Goal: Communication & Community: Ask a question

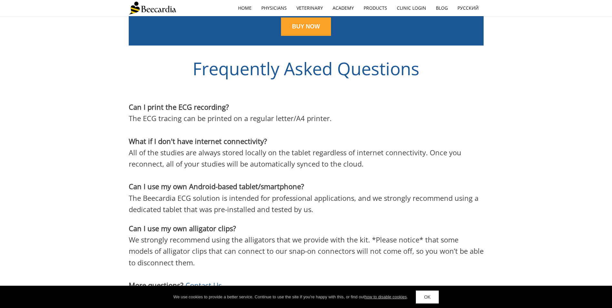
scroll to position [1777, 0]
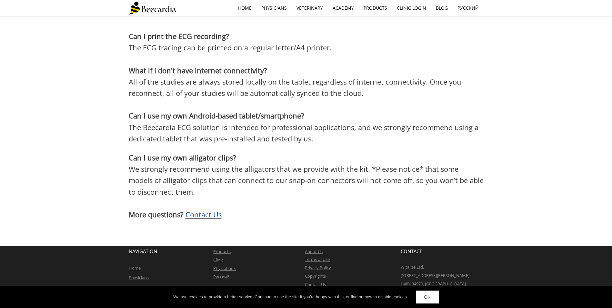
click at [198, 210] on span "Contact Us" at bounding box center [204, 215] width 36 height 10
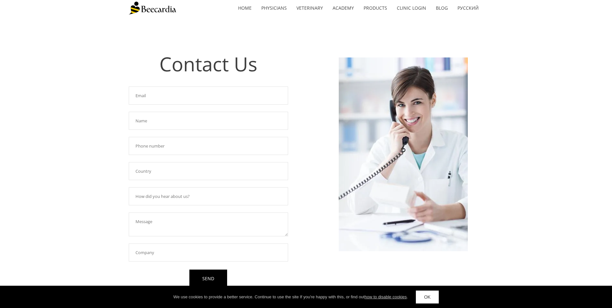
click at [162, 96] on input "text" at bounding box center [208, 96] width 159 height 18
type input "[PERSON_NAME][EMAIL_ADDRESS][PERSON_NAME][DOMAIN_NAME]"
click at [158, 126] on input "text" at bounding box center [208, 121] width 159 height 18
type input "[PERSON_NAME]"
click at [164, 157] on div "Required field! [PERSON_NAME][EMAIL_ADDRESS][PERSON_NAME][DOMAIN_NAME] Required…" at bounding box center [208, 186] width 159 height 204
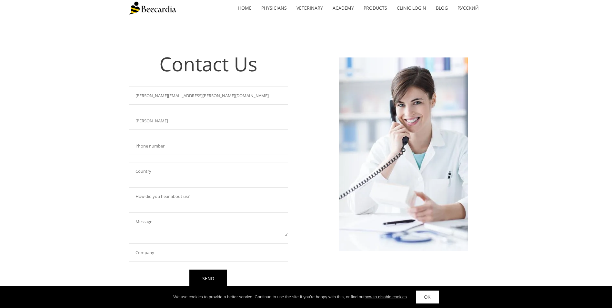
click at [163, 146] on input "text" at bounding box center [208, 146] width 159 height 18
type input "01709532262"
click at [169, 174] on input "text" at bounding box center [208, 171] width 159 height 18
type input "uk"
click at [161, 200] on input "text" at bounding box center [208, 196] width 159 height 18
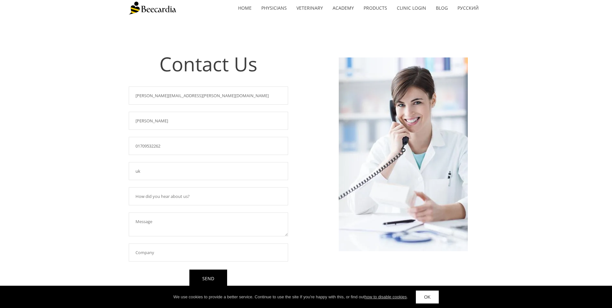
click at [139, 221] on textarea at bounding box center [208, 224] width 159 height 24
type textarea "Good Morning, We are looking for a new ECG machine in practice and my CD has as…"
click at [226, 248] on input "text" at bounding box center [208, 252] width 159 height 18
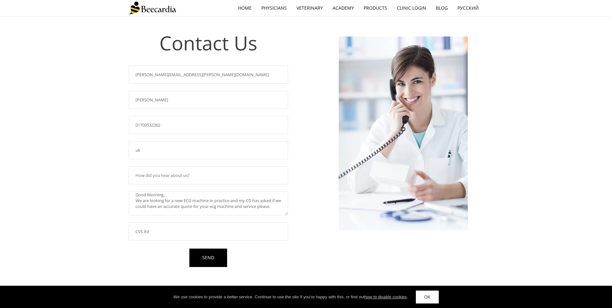
scroll to position [32, 0]
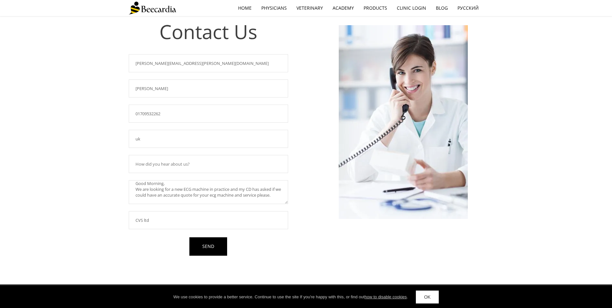
type input "CVS ltd"
click at [156, 205] on div "Required field! [PERSON_NAME][EMAIL_ADDRESS][PERSON_NAME][DOMAIN_NAME] Required…" at bounding box center [208, 154] width 159 height 204
click at [157, 200] on textarea "Good Morning, We are looking for a new ECG machine in practice and my CD has as…" at bounding box center [208, 192] width 159 height 24
click at [158, 196] on textarea "Good Morning, We are looking for a new ECG machine in practice and my CD has as…" at bounding box center [208, 192] width 159 height 24
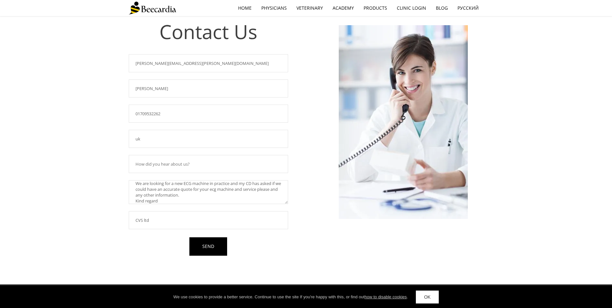
click at [166, 200] on textarea "Good Morning, We are looking for a new ECG machine in practice and my CD has as…" at bounding box center [208, 192] width 159 height 24
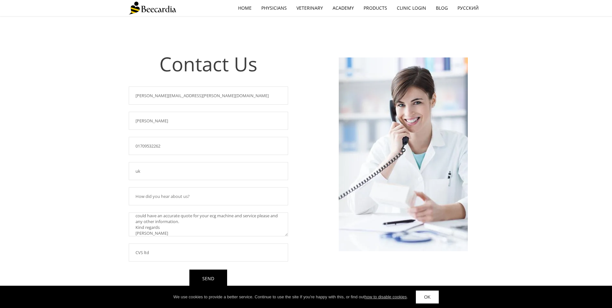
scroll to position [32, 0]
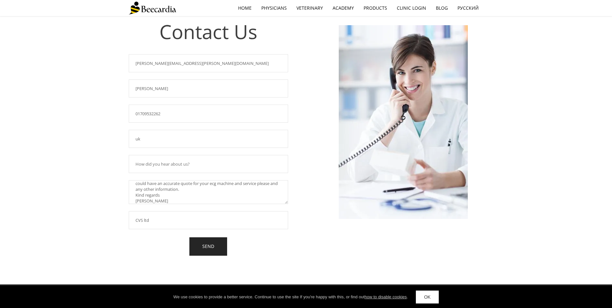
type textarea "Good Morning, We are looking for a new ECG machine in practice and my CD has as…"
click at [220, 248] on link "SEND" at bounding box center [208, 246] width 38 height 18
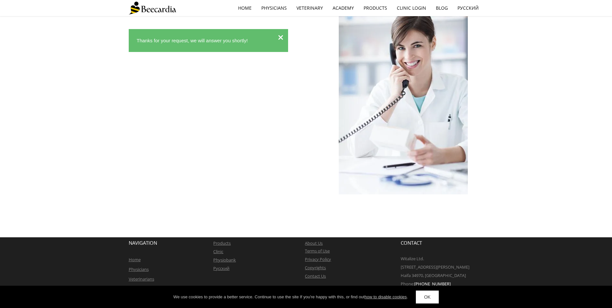
scroll to position [58, 0]
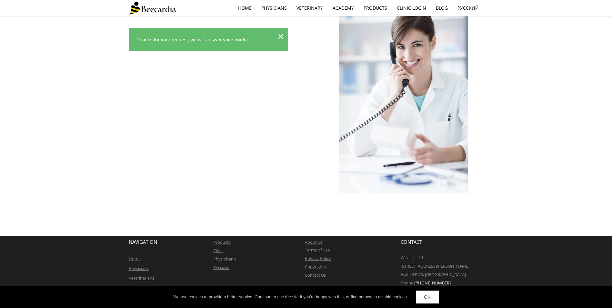
click at [429, 304] on div "We use cookies to provide a better service. Continue to use the site If you're …" at bounding box center [306, 297] width 612 height 23
click at [429, 298] on link "OK" at bounding box center [427, 297] width 23 height 13
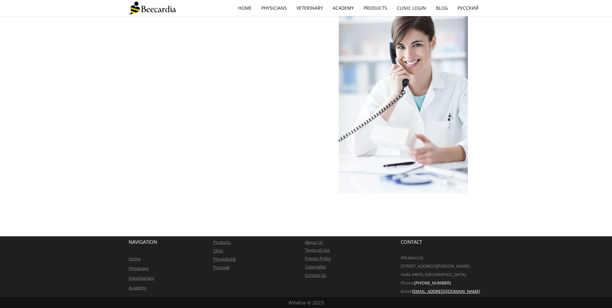
scroll to position [0, 0]
